Goal: Task Accomplishment & Management: Use online tool/utility

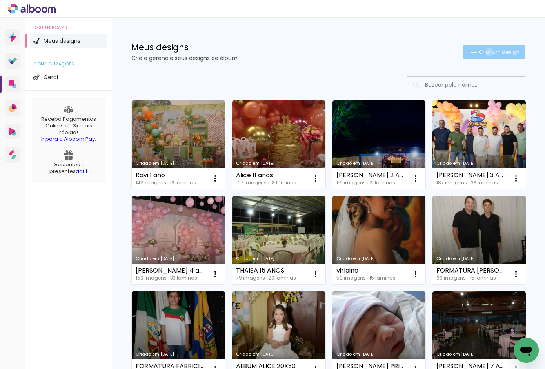
click at [481, 52] on span "Criar um design" at bounding box center [499, 51] width 41 height 5
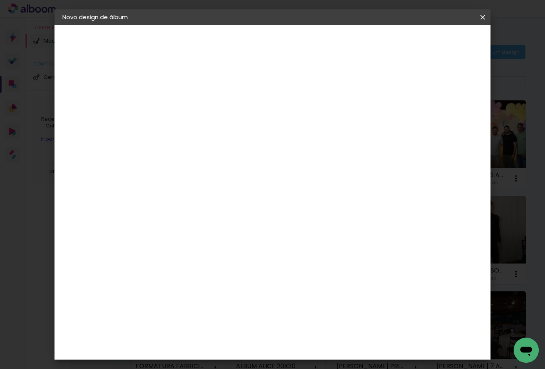
click at [191, 108] on input at bounding box center [191, 105] width 0 height 12
type input "DÉBORA E [PERSON_NAME]"
type paper-input "DÉBORA E [PERSON_NAME]"
click at [0, 0] on slot "Avançar" at bounding box center [0, 0] width 0 height 0
click at [218, 223] on div "Álbum&Cia" at bounding box center [202, 225] width 35 height 6
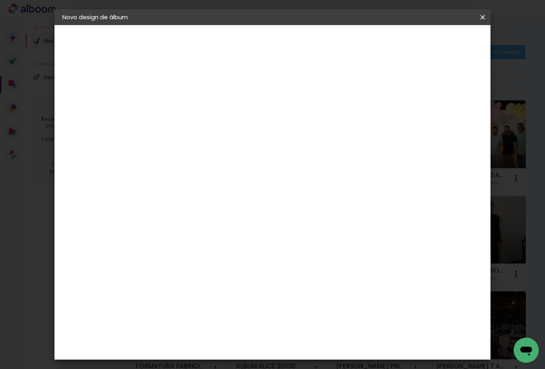
click at [0, 0] on slot "Avançar" at bounding box center [0, 0] width 0 height 0
click at [244, 222] on span "20 × 30" at bounding box center [225, 230] width 36 height 16
click at [0, 0] on slot "Avançar" at bounding box center [0, 0] width 0 height 0
click at [432, 40] on span "Iniciar design" at bounding box center [414, 41] width 36 height 5
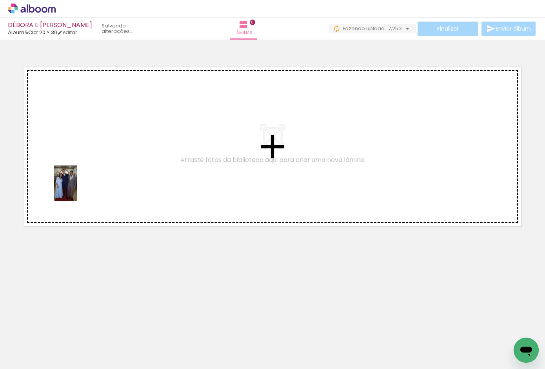
drag, startPoint x: 80, startPoint y: 343, endPoint x: 77, endPoint y: 189, distance: 154.5
click at [77, 189] on quentale-workspace at bounding box center [272, 184] width 545 height 369
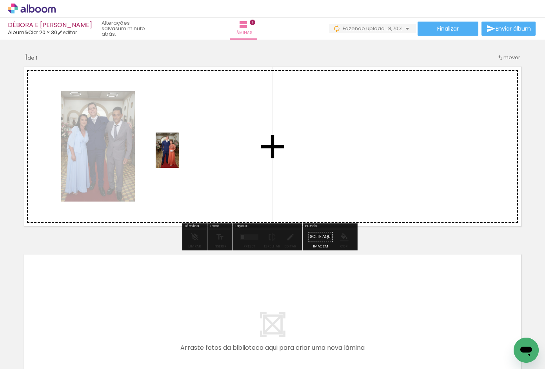
drag, startPoint x: 131, startPoint y: 340, endPoint x: 179, endPoint y: 156, distance: 190.0
click at [179, 156] on quentale-workspace at bounding box center [272, 184] width 545 height 369
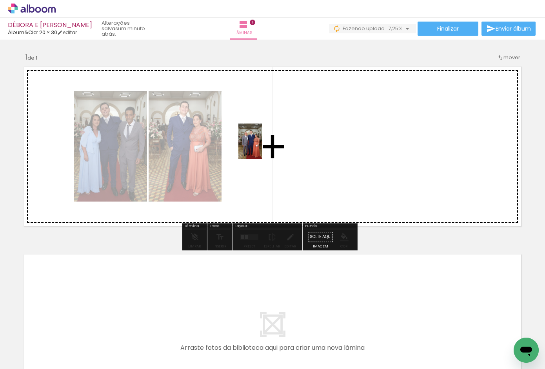
drag, startPoint x: 176, startPoint y: 347, endPoint x: 259, endPoint y: 147, distance: 216.6
click at [259, 147] on quentale-workspace at bounding box center [272, 184] width 545 height 369
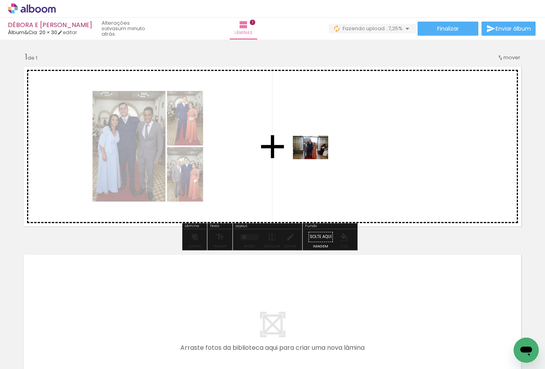
drag, startPoint x: 220, startPoint y: 346, endPoint x: 316, endPoint y: 159, distance: 210.1
click at [316, 159] on quentale-workspace at bounding box center [272, 184] width 545 height 369
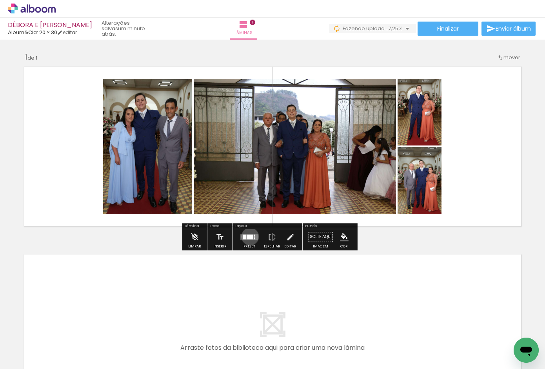
click at [248, 236] on div at bounding box center [250, 236] width 7 height 5
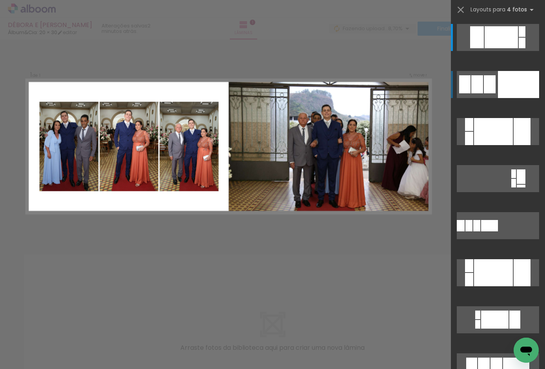
click at [519, 37] on div at bounding box center [522, 31] width 7 height 11
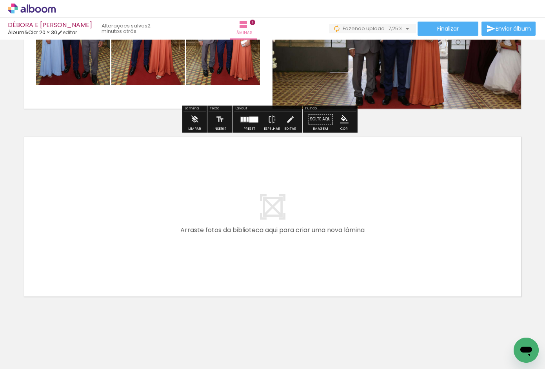
scroll to position [126, 0]
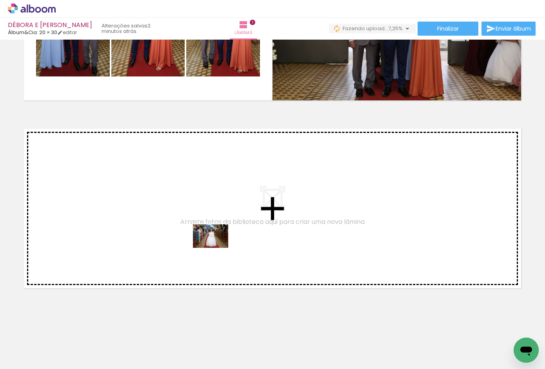
drag, startPoint x: 265, startPoint y: 345, endPoint x: 216, endPoint y: 248, distance: 108.7
click at [216, 248] on quentale-workspace at bounding box center [272, 184] width 545 height 369
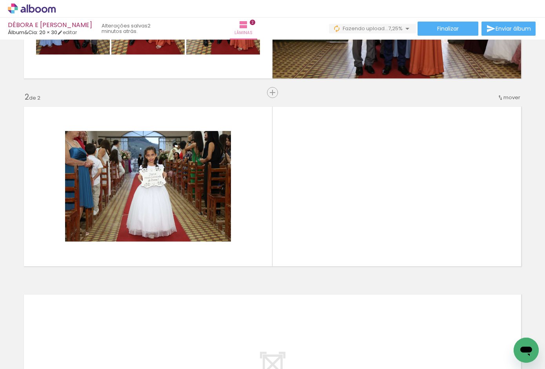
scroll to position [154, 0]
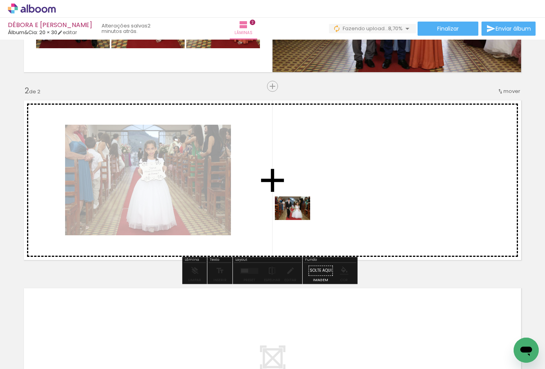
drag, startPoint x: 307, startPoint y: 342, endPoint x: 298, endPoint y: 220, distance: 121.8
click at [298, 220] on quentale-workspace at bounding box center [272, 184] width 545 height 369
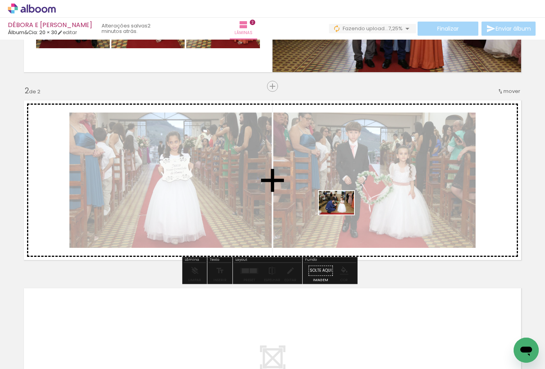
drag, startPoint x: 344, startPoint y: 342, endPoint x: 342, endPoint y: 209, distance: 132.9
click at [342, 209] on quentale-workspace at bounding box center [272, 184] width 545 height 369
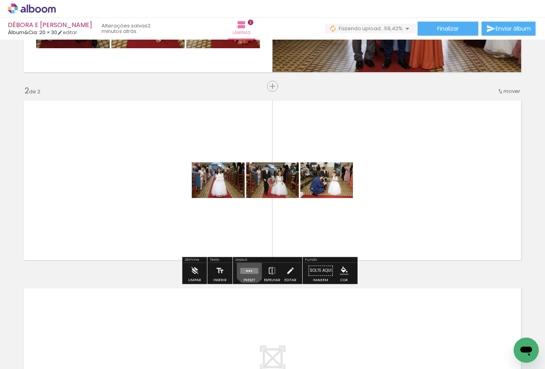
click at [248, 269] on quentale-layouter at bounding box center [249, 271] width 18 height 6
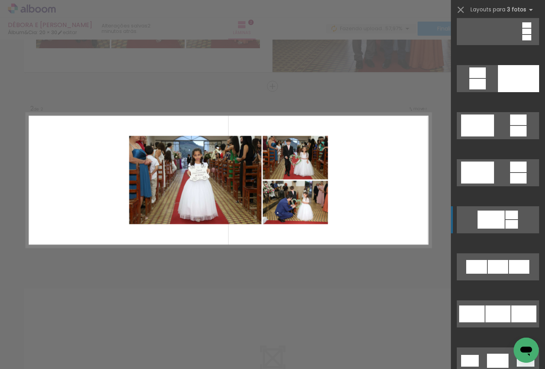
scroll to position [245, 0]
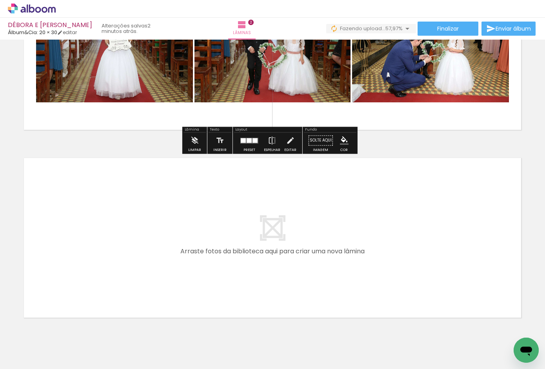
scroll to position [301, 0]
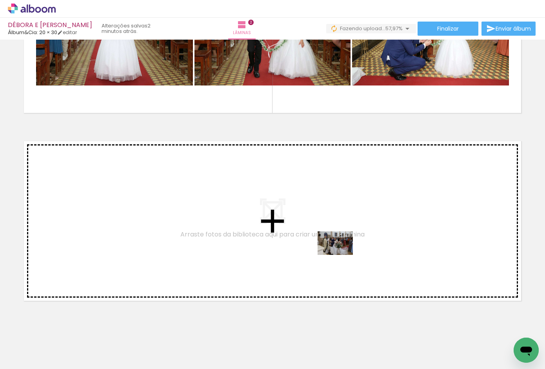
drag, startPoint x: 389, startPoint y: 342, endPoint x: 341, endPoint y: 255, distance: 99.2
click at [341, 255] on quentale-workspace at bounding box center [272, 184] width 545 height 369
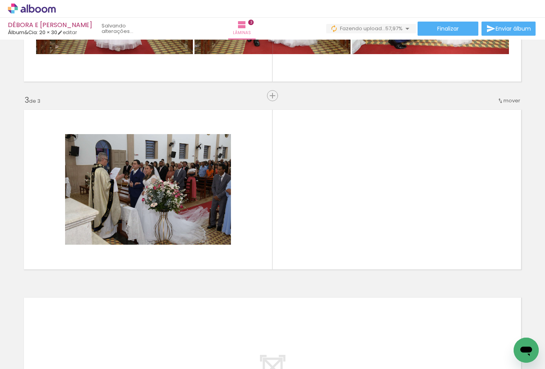
scroll to position [342, 0]
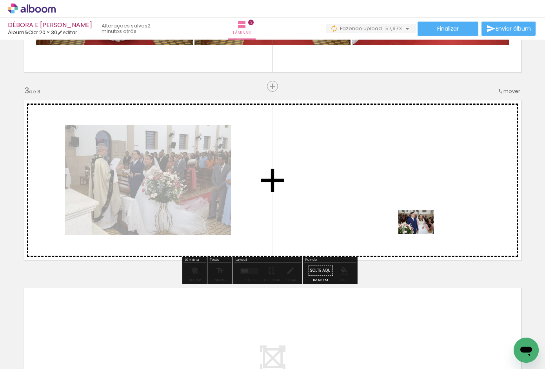
drag, startPoint x: 439, startPoint y: 344, endPoint x: 422, endPoint y: 234, distance: 111.5
click at [422, 234] on quentale-workspace at bounding box center [272, 184] width 545 height 369
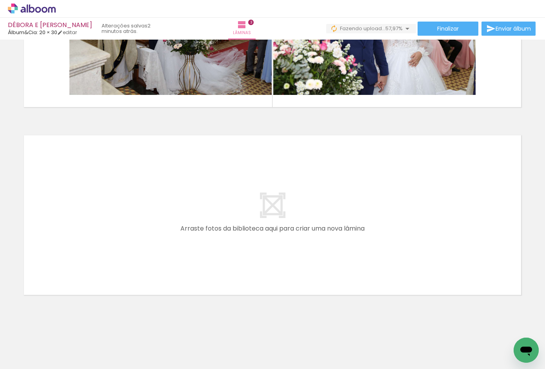
scroll to position [501, 0]
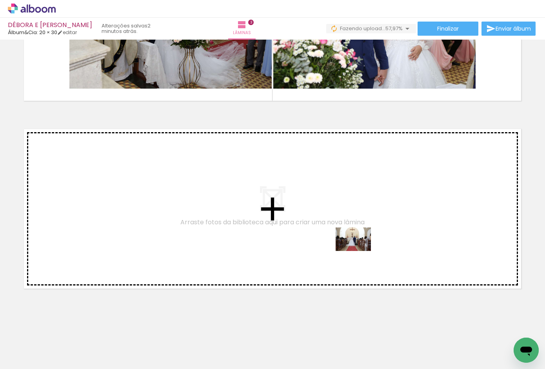
drag, startPoint x: 483, startPoint y: 343, endPoint x: 359, endPoint y: 251, distance: 154.1
click at [359, 251] on quentale-workspace at bounding box center [272, 184] width 545 height 369
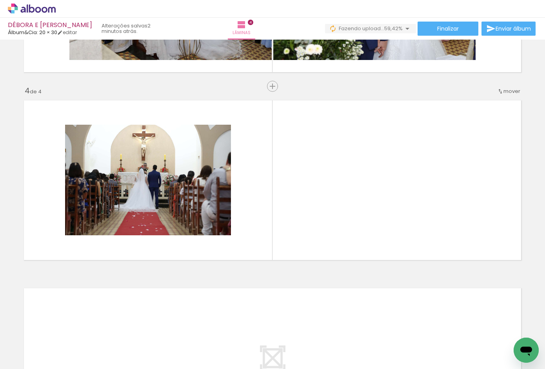
scroll to position [0, 411]
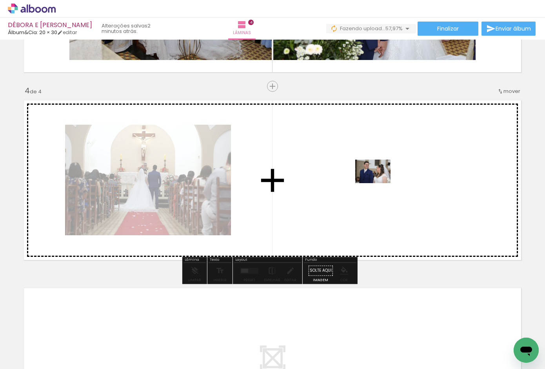
drag, startPoint x: 114, startPoint y: 346, endPoint x: 379, endPoint y: 183, distance: 310.4
click at [379, 183] on quentale-workspace at bounding box center [272, 184] width 545 height 369
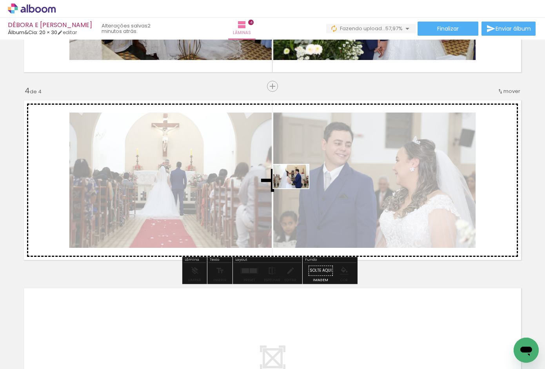
drag, startPoint x: 160, startPoint y: 341, endPoint x: 297, endPoint y: 188, distance: 205.5
click at [297, 188] on quentale-workspace at bounding box center [272, 184] width 545 height 369
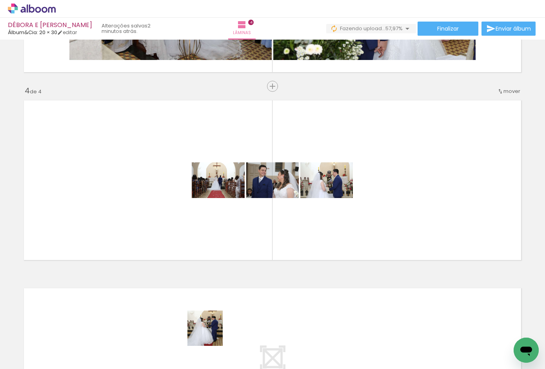
drag, startPoint x: 200, startPoint y: 340, endPoint x: 402, endPoint y: 222, distance: 233.5
click at [408, 218] on quentale-workspace at bounding box center [272, 184] width 545 height 369
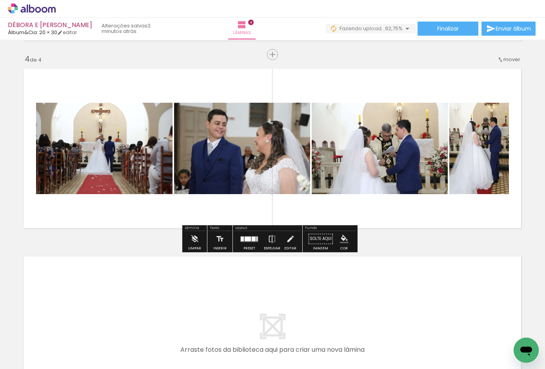
scroll to position [579, 0]
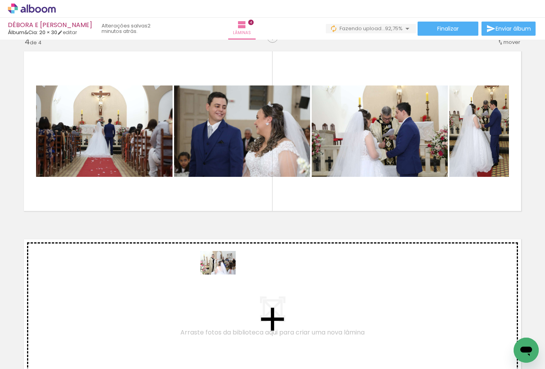
drag, startPoint x: 249, startPoint y: 343, endPoint x: 224, endPoint y: 274, distance: 73.1
click at [224, 274] on quentale-workspace at bounding box center [272, 184] width 545 height 369
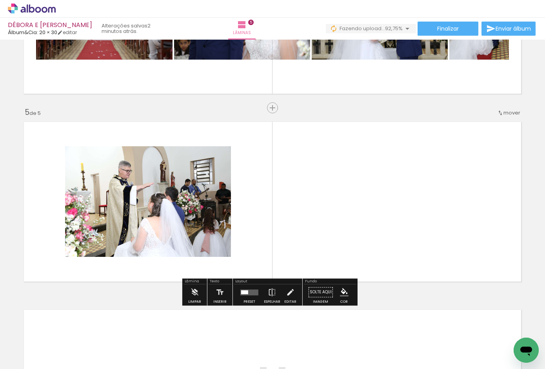
scroll to position [718, 0]
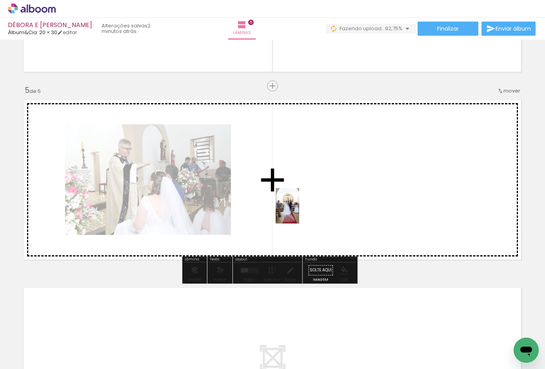
drag, startPoint x: 286, startPoint y: 344, endPoint x: 315, endPoint y: 283, distance: 67.5
click at [296, 202] on quentale-workspace at bounding box center [272, 184] width 545 height 369
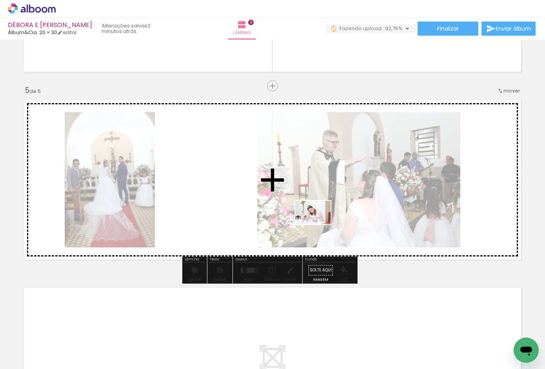
drag, startPoint x: 338, startPoint y: 349, endPoint x: 319, endPoint y: 224, distance: 126.2
click at [319, 224] on quentale-workspace at bounding box center [272, 184] width 545 height 369
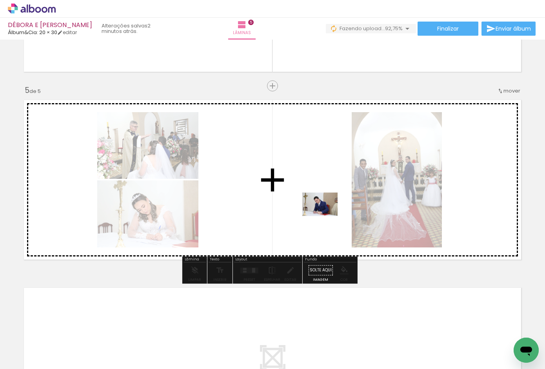
drag, startPoint x: 347, startPoint y: 281, endPoint x: 326, endPoint y: 216, distance: 68.6
click at [326, 216] on quentale-workspace at bounding box center [272, 184] width 545 height 369
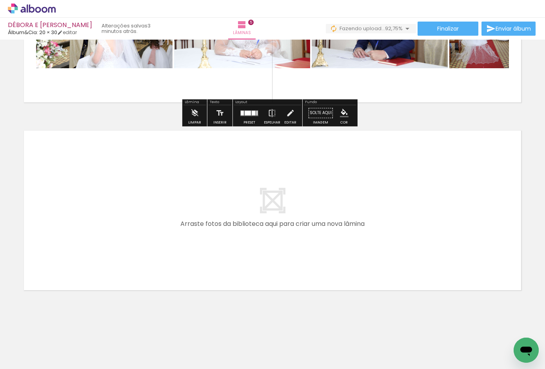
scroll to position [877, 0]
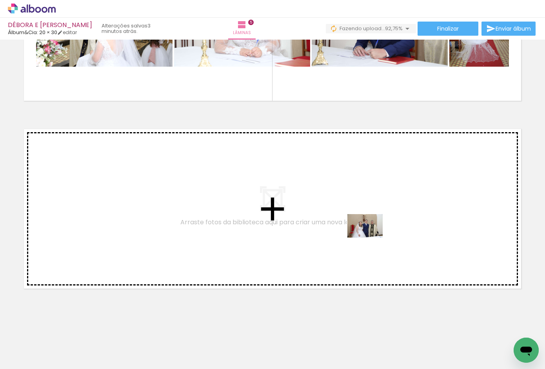
drag, startPoint x: 423, startPoint y: 346, endPoint x: 371, endPoint y: 238, distance: 120.7
click at [371, 238] on quentale-workspace at bounding box center [272, 184] width 545 height 369
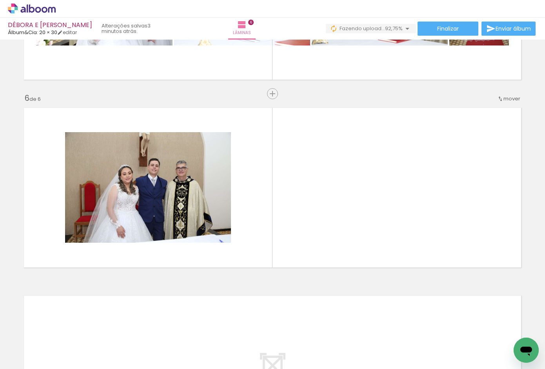
scroll to position [906, 0]
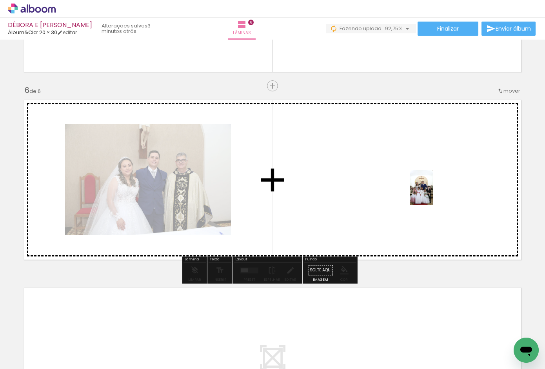
drag, startPoint x: 465, startPoint y: 342, endPoint x: 428, endPoint y: 173, distance: 172.3
click at [428, 173] on quentale-workspace at bounding box center [272, 184] width 545 height 369
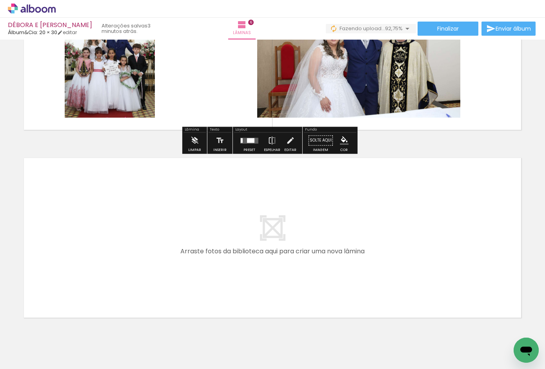
scroll to position [1053, 0]
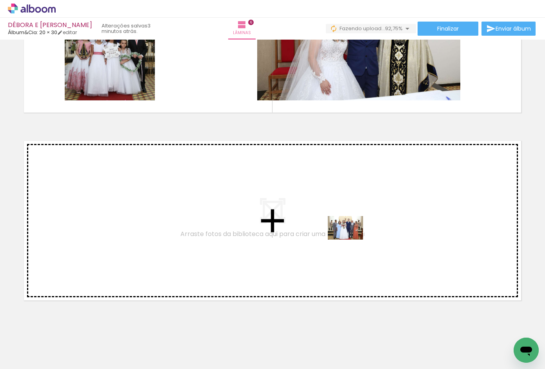
drag, startPoint x: 497, startPoint y: 344, endPoint x: 351, endPoint y: 240, distance: 179.2
click at [351, 240] on quentale-workspace at bounding box center [272, 184] width 545 height 369
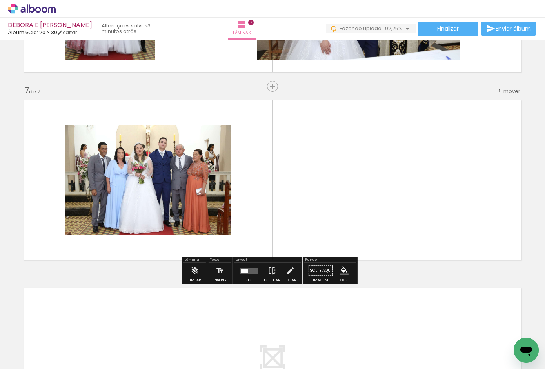
scroll to position [0, 734]
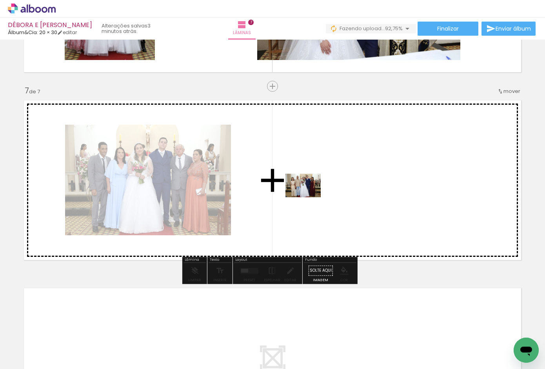
drag, startPoint x: 218, startPoint y: 346, endPoint x: 309, endPoint y: 197, distance: 174.6
click at [309, 197] on quentale-workspace at bounding box center [272, 184] width 545 height 369
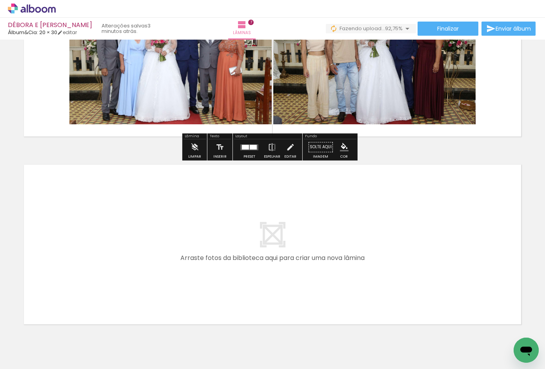
scroll to position [1240, 0]
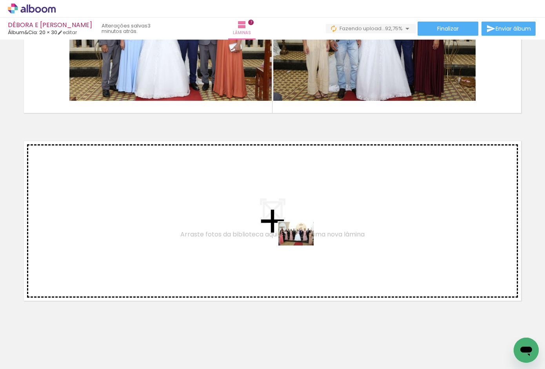
drag, startPoint x: 309, startPoint y: 348, endPoint x: 302, endPoint y: 245, distance: 103.0
click at [302, 245] on quentale-workspace at bounding box center [272, 184] width 545 height 369
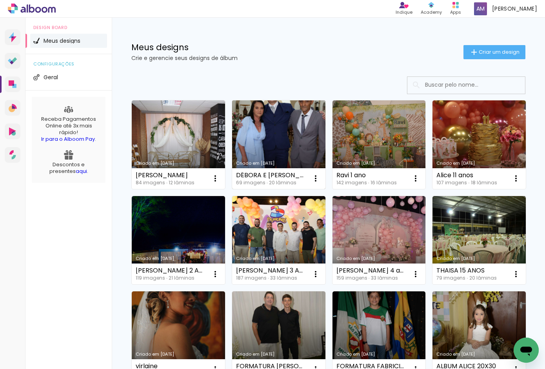
click at [279, 130] on link "Criado em [DATE]" at bounding box center [278, 144] width 93 height 89
